Goal: Information Seeking & Learning: Understand process/instructions

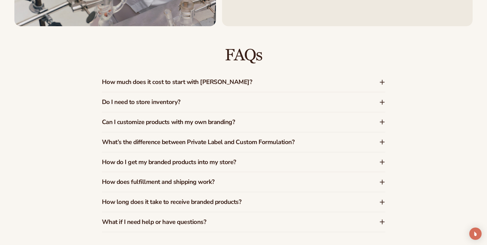
scroll to position [795, 0]
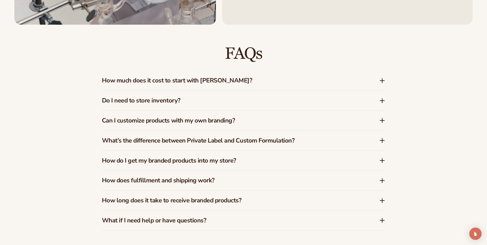
click at [242, 163] on h3 "How do I get my branded products into my store?" at bounding box center [233, 160] width 262 height 7
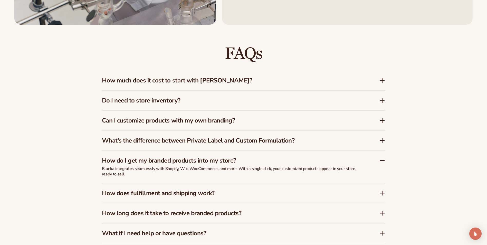
click at [241, 157] on h3 "How do I get my branded products into my store?" at bounding box center [233, 160] width 262 height 7
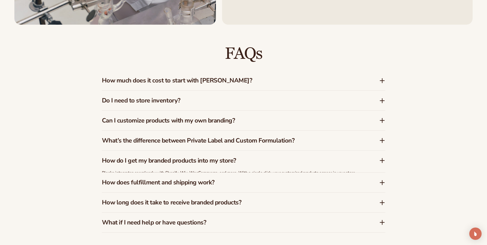
click at [241, 157] on h3 "How do I get my branded products into my store?" at bounding box center [233, 160] width 262 height 7
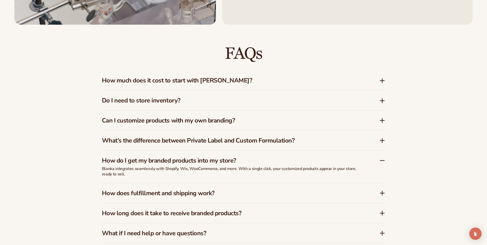
click at [245, 157] on h3 "How do I get my branded products into my store?" at bounding box center [233, 160] width 262 height 7
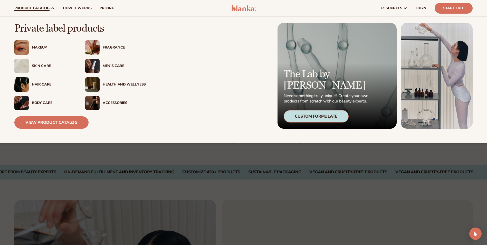
scroll to position [410, 0]
